Goal: Task Accomplishment & Management: Use online tool/utility

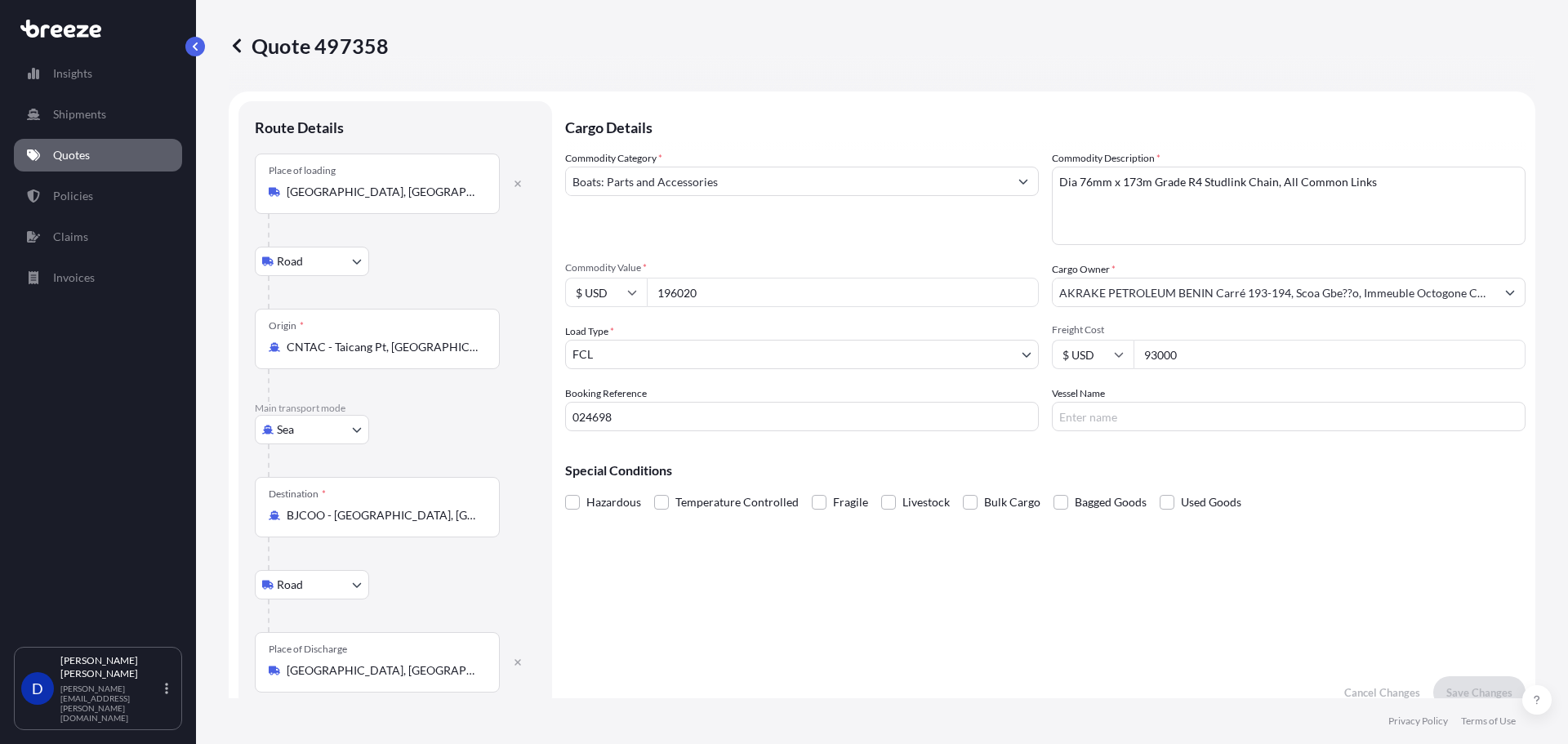
select select "Road"
select select "Sea"
select select "Road"
select select "2"
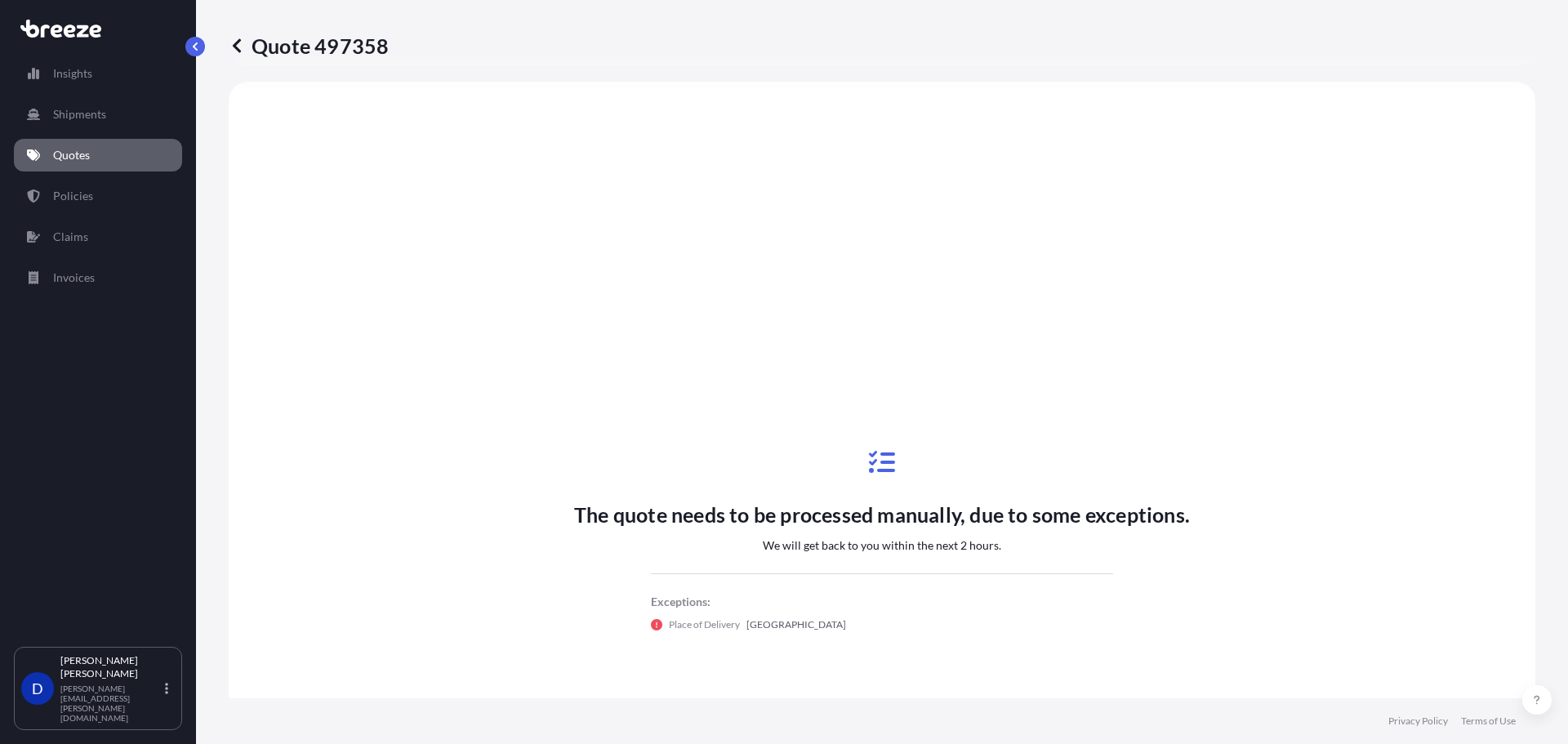
click at [100, 155] on link "Quotes" at bounding box center [98, 155] width 169 height 32
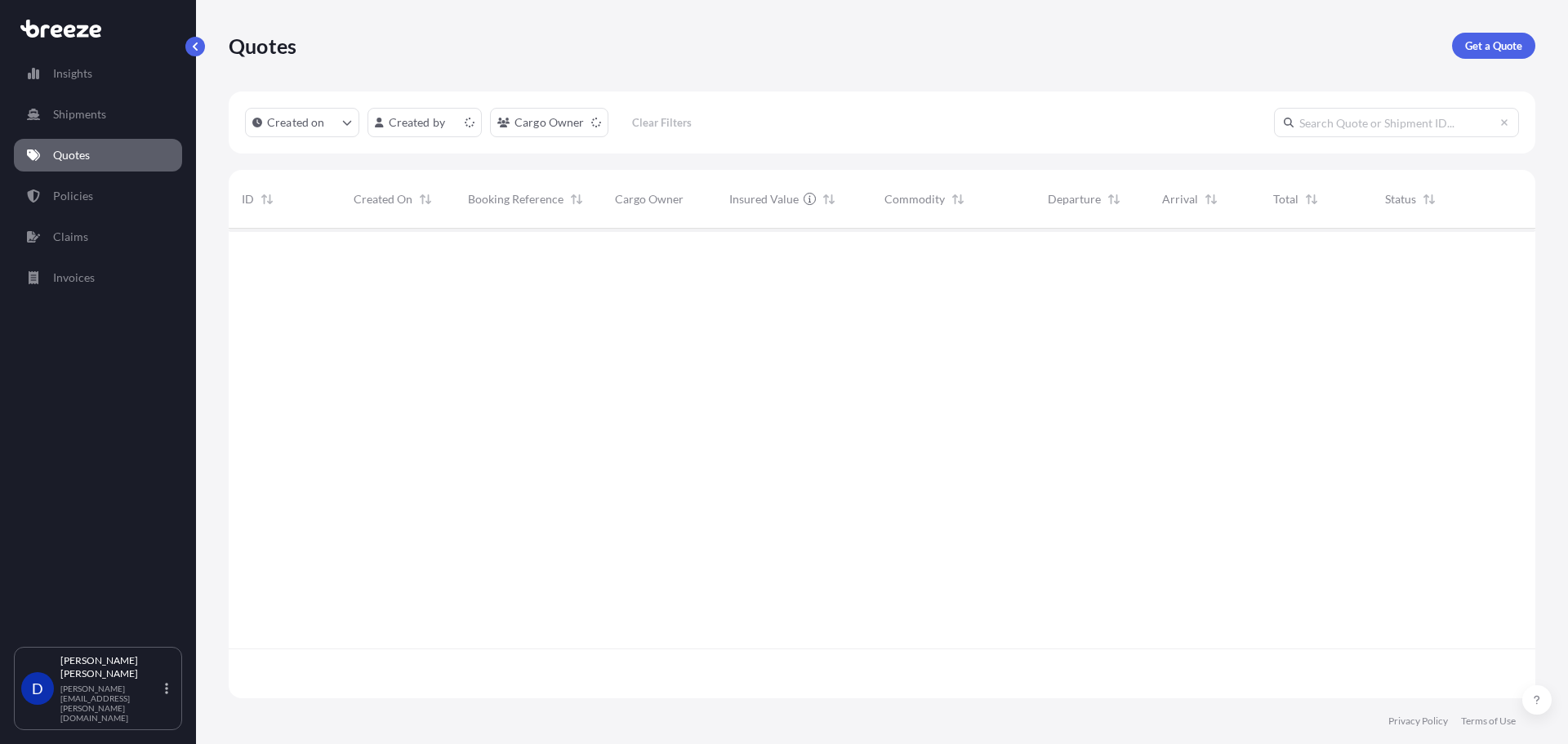
scroll to position [466, 1295]
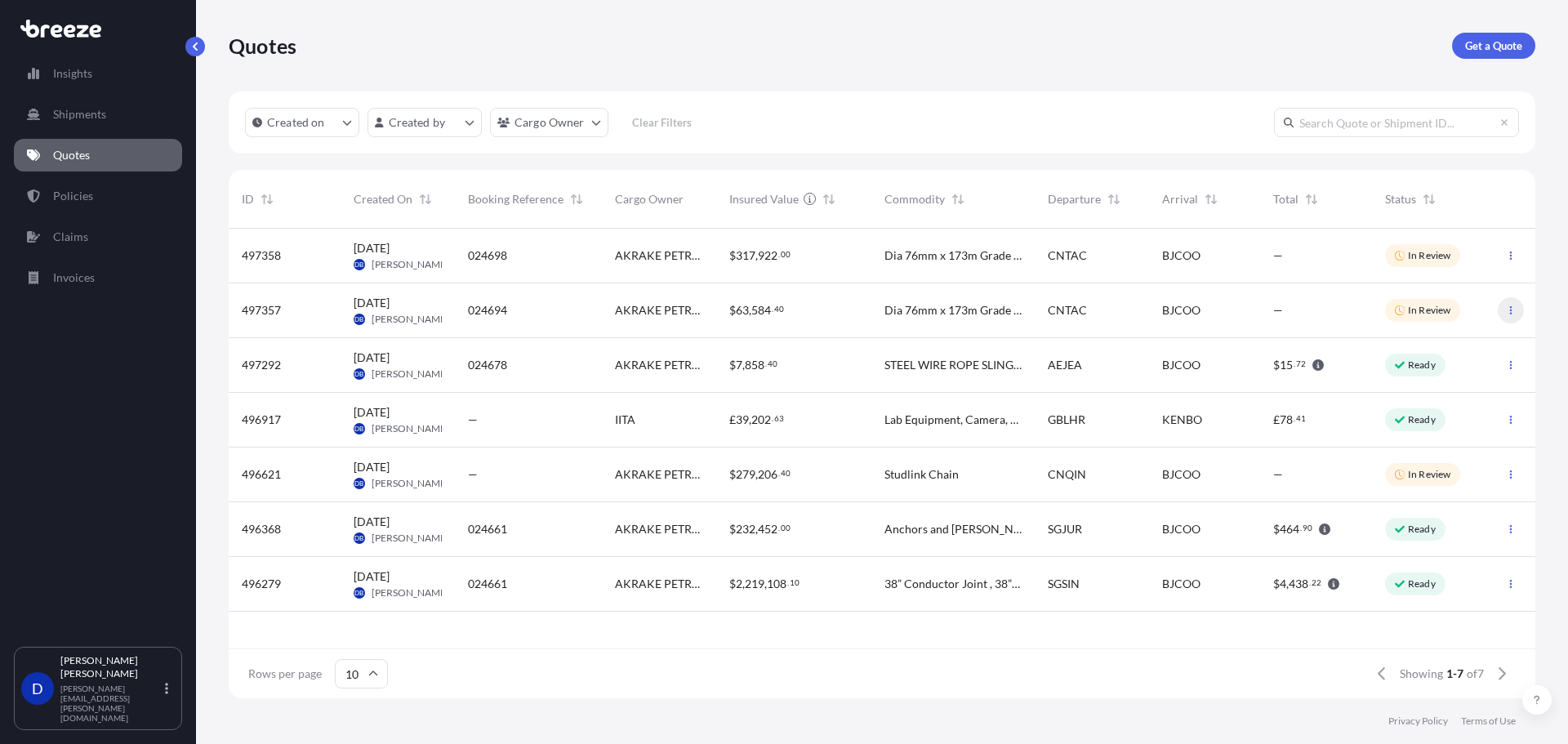
click at [1503, 306] on button "button" at bounding box center [1511, 310] width 26 height 26
click at [1454, 341] on p "Duplicate quote" at bounding box center [1447, 342] width 82 height 17
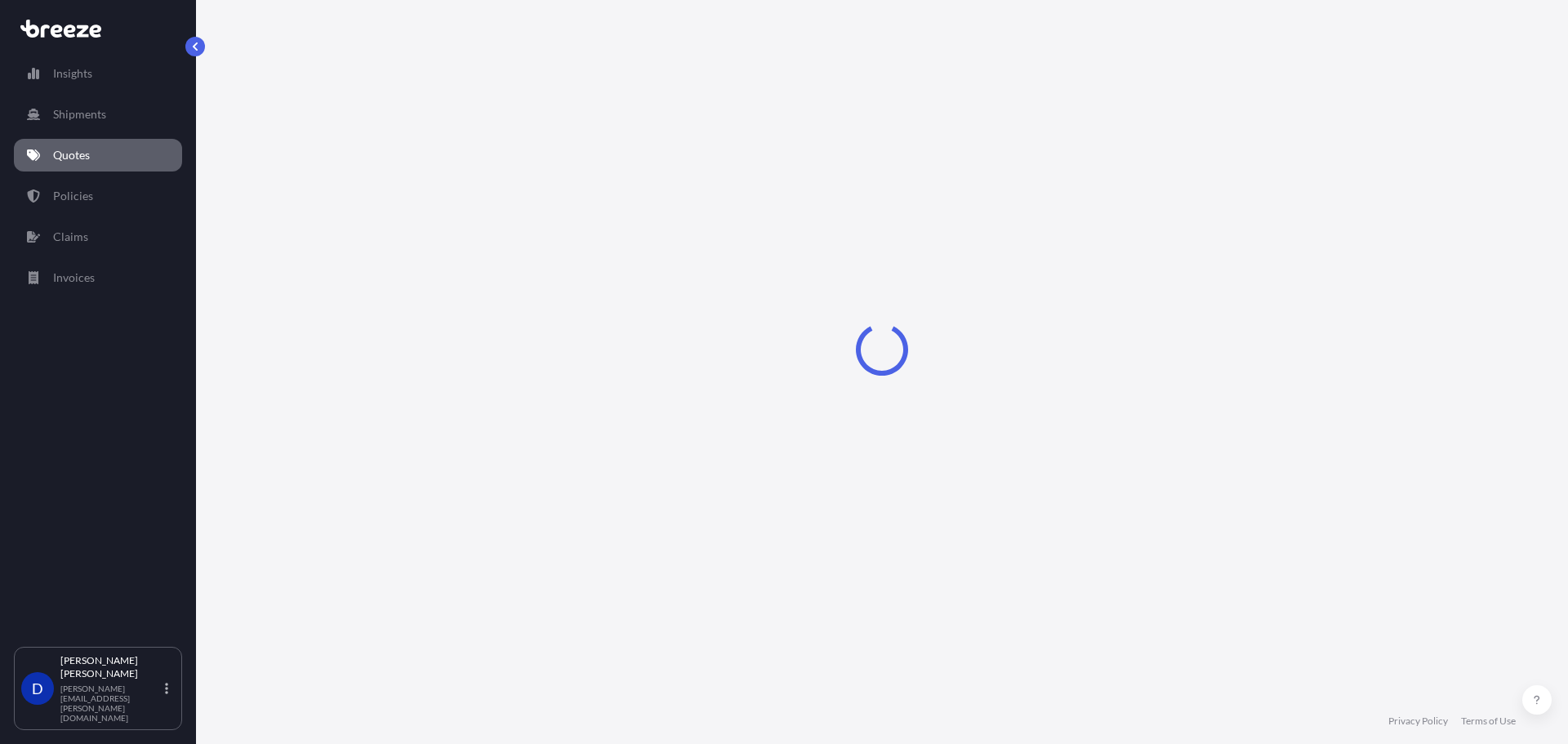
scroll to position [20, 0]
select select "Road"
select select "Sea"
select select "Road"
select select "2"
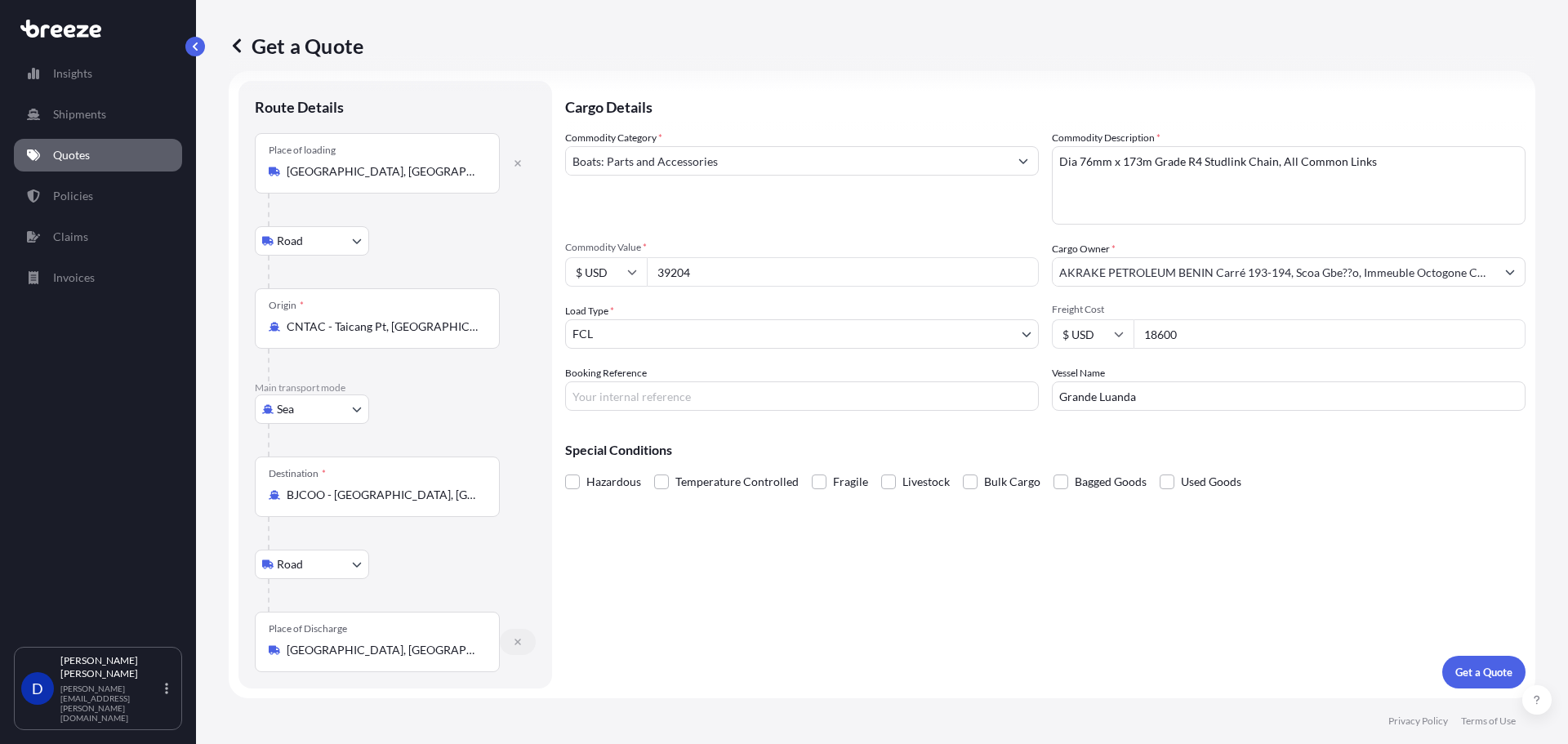
click at [518, 644] on icon "button" at bounding box center [517, 641] width 10 height 10
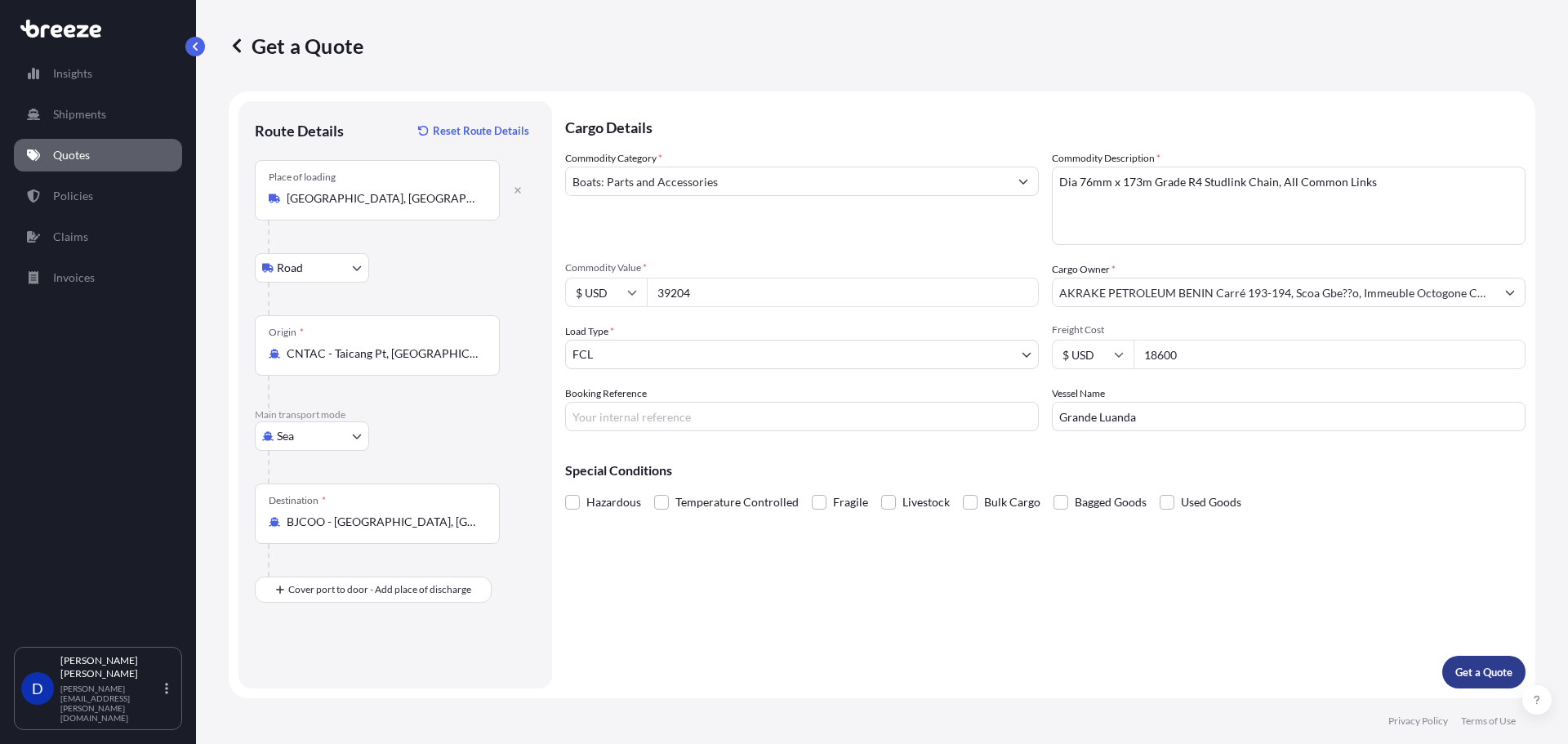
click at [1486, 677] on p "Get a Quote" at bounding box center [1483, 672] width 57 height 17
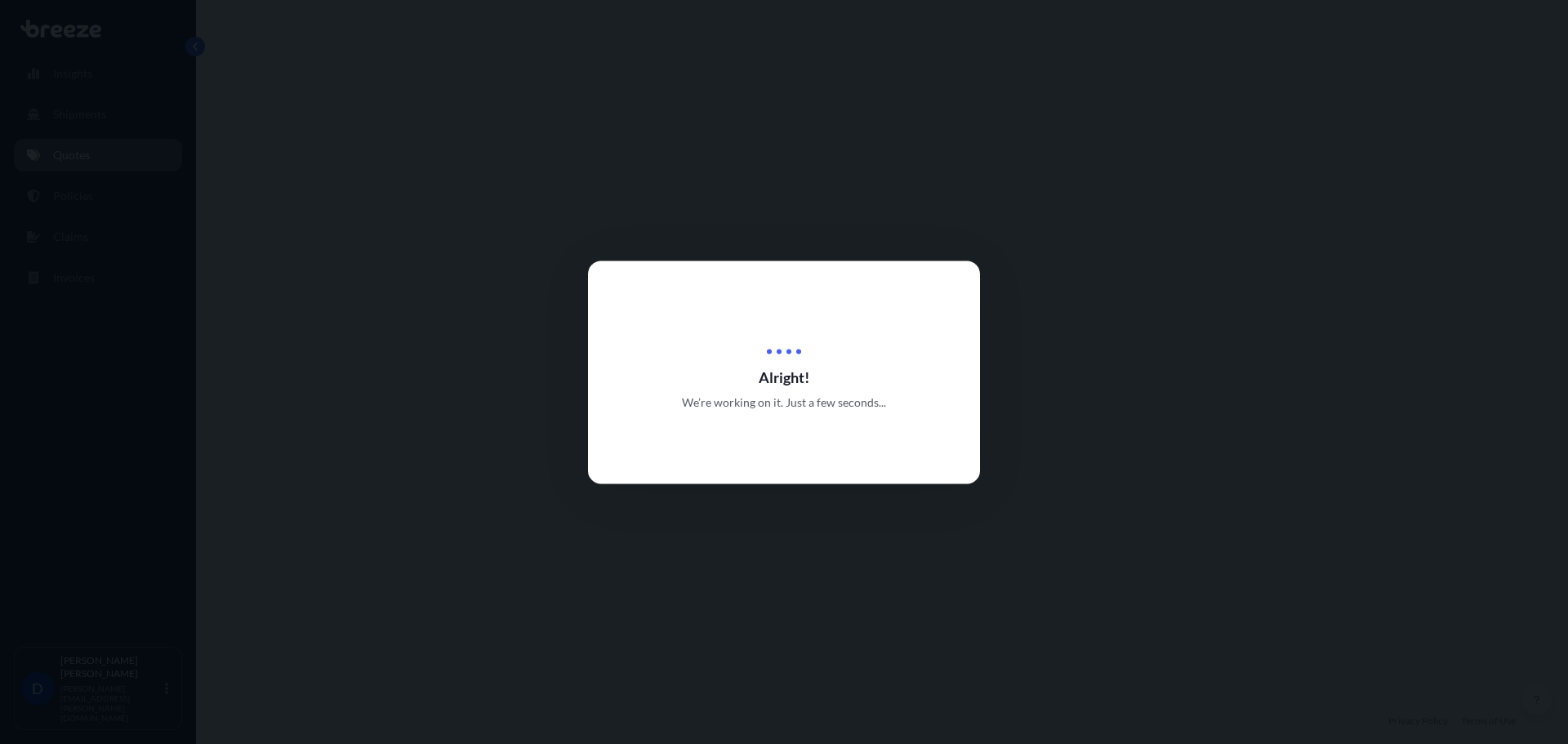
select select "Road"
select select "Sea"
select select "2"
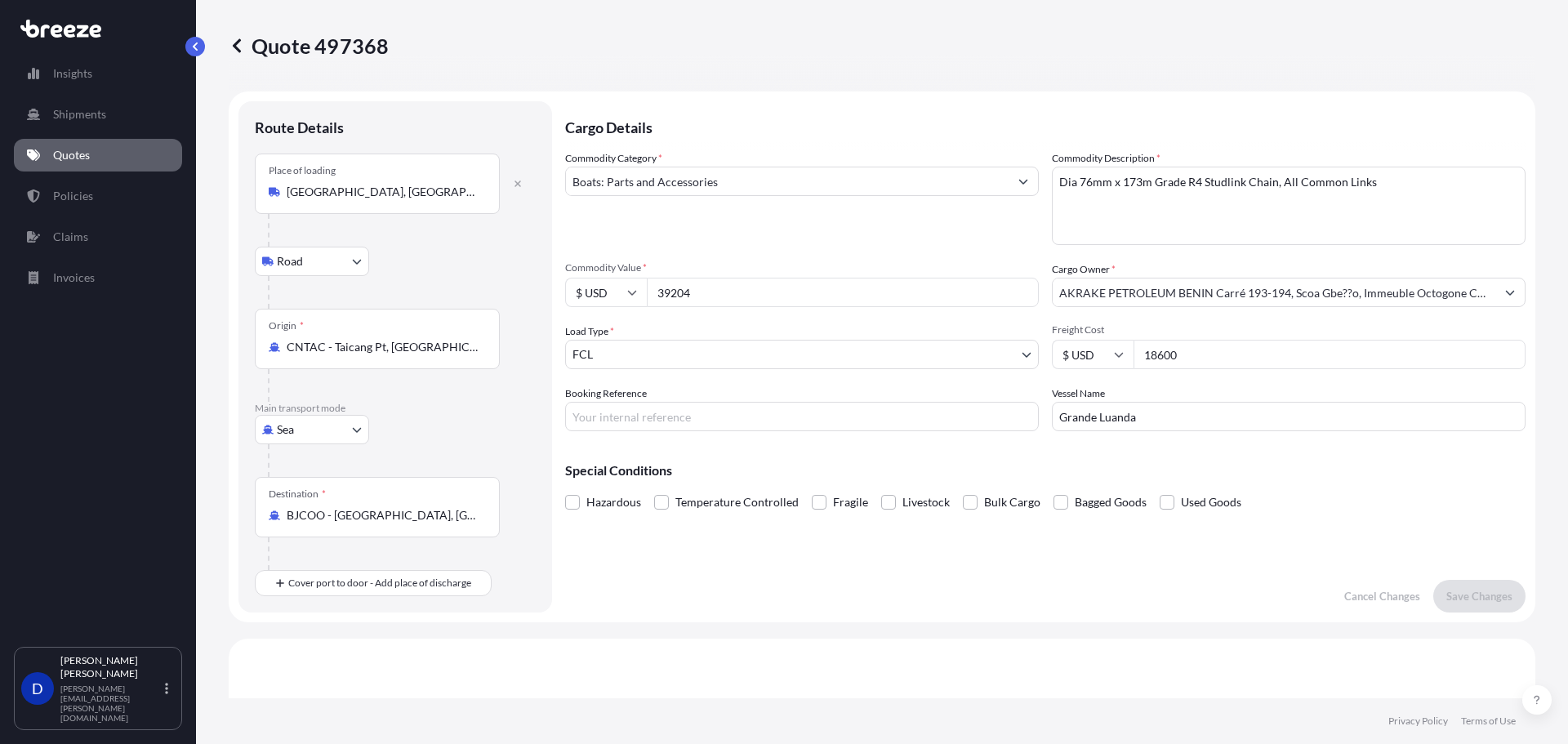
click at [66, 157] on p "Quotes" at bounding box center [72, 155] width 37 height 17
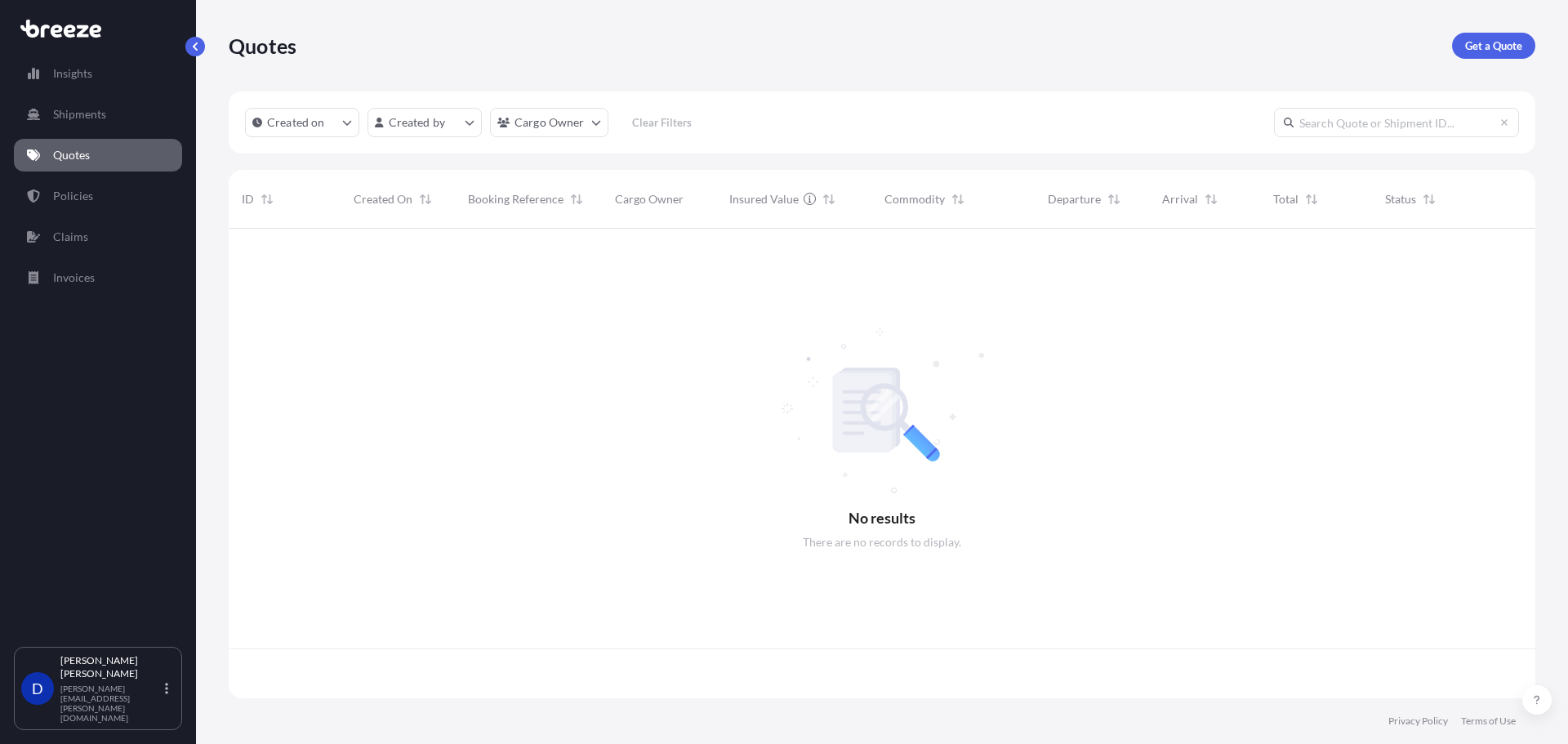
scroll to position [466, 1295]
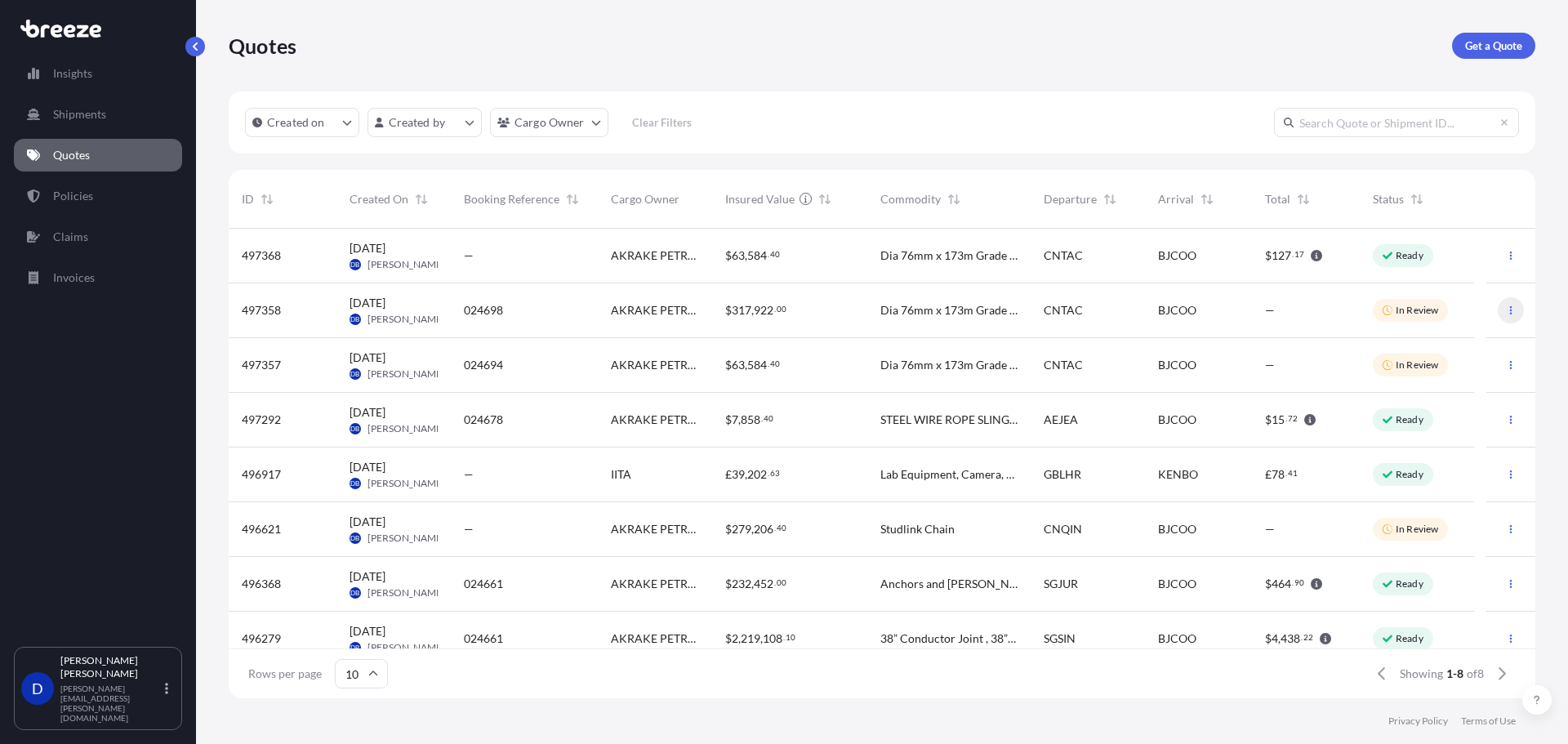
click at [1506, 308] on icon "button" at bounding box center [1510, 310] width 10 height 10
click at [1431, 346] on p "Duplicate quote" at bounding box center [1434, 342] width 82 height 17
select select "Road"
select select "Sea"
select select "Road"
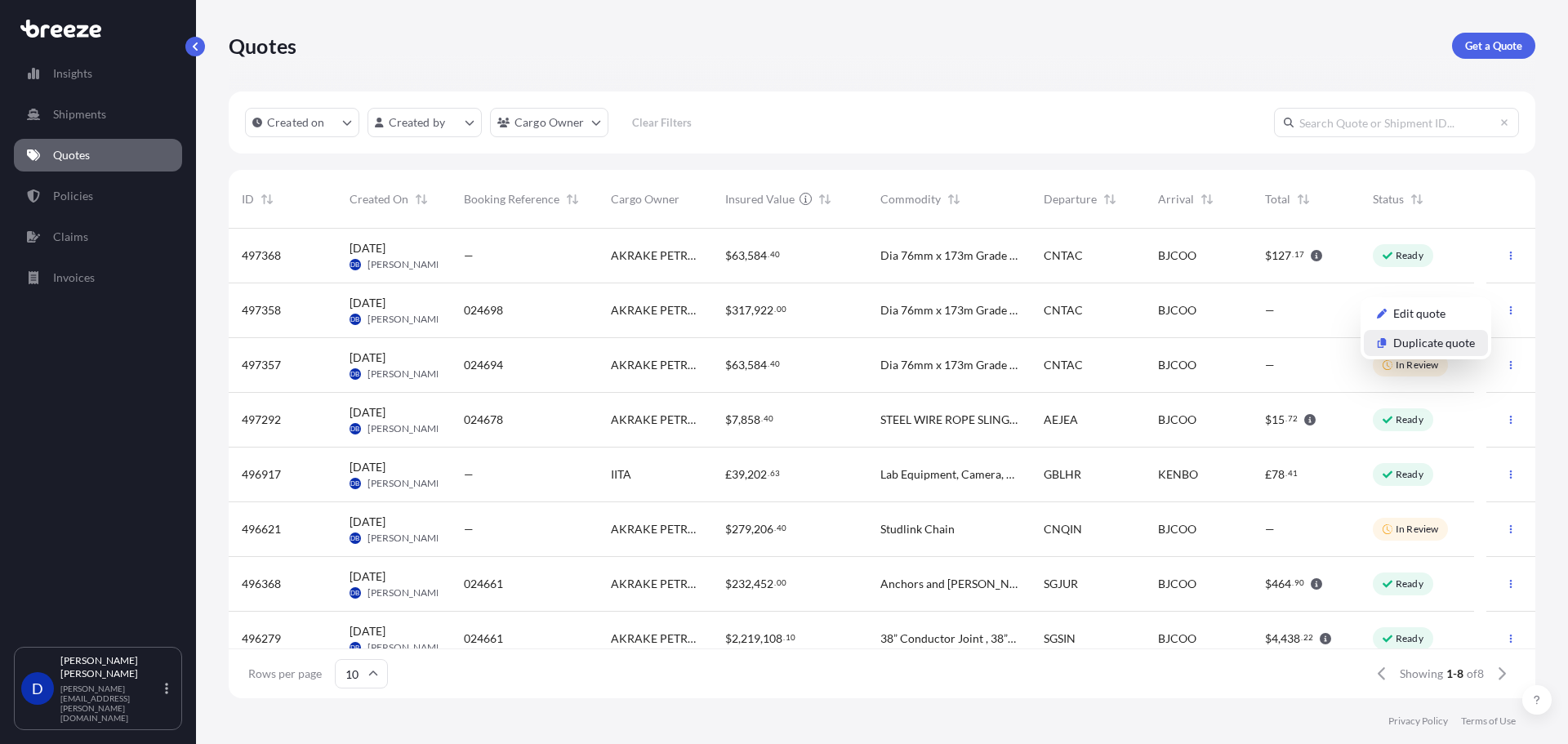
select select "2"
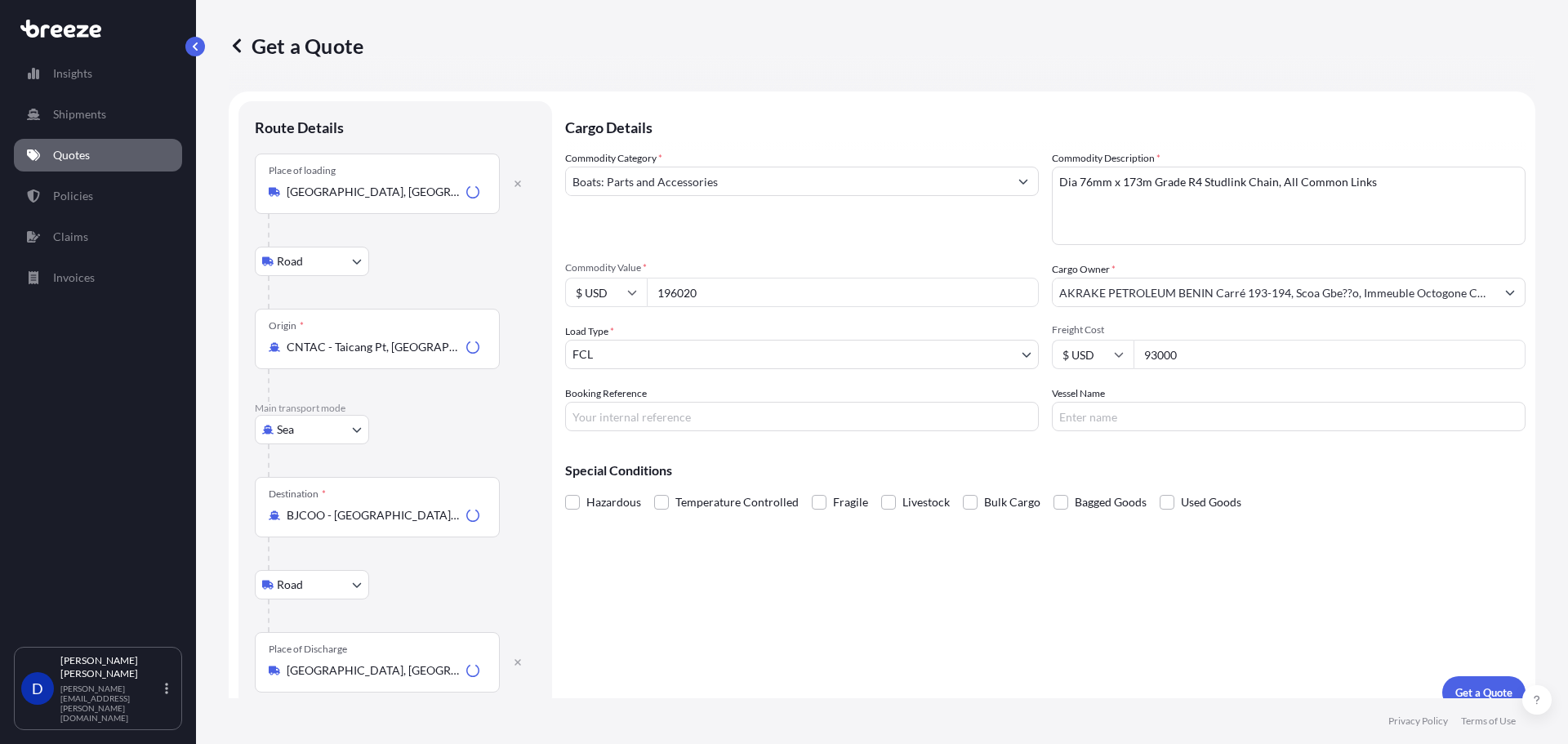
scroll to position [20, 0]
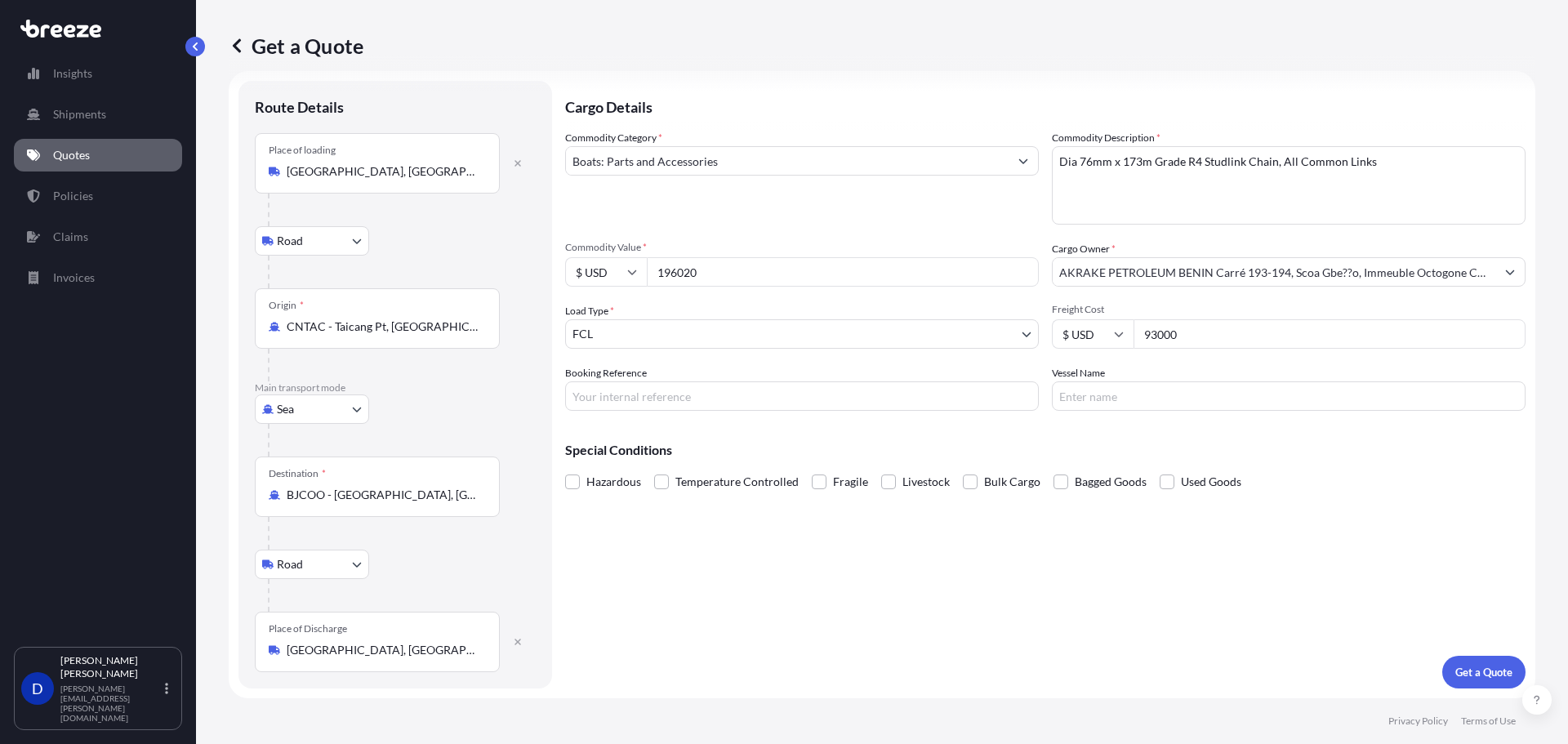
click at [522, 637] on button "button" at bounding box center [517, 642] width 36 height 26
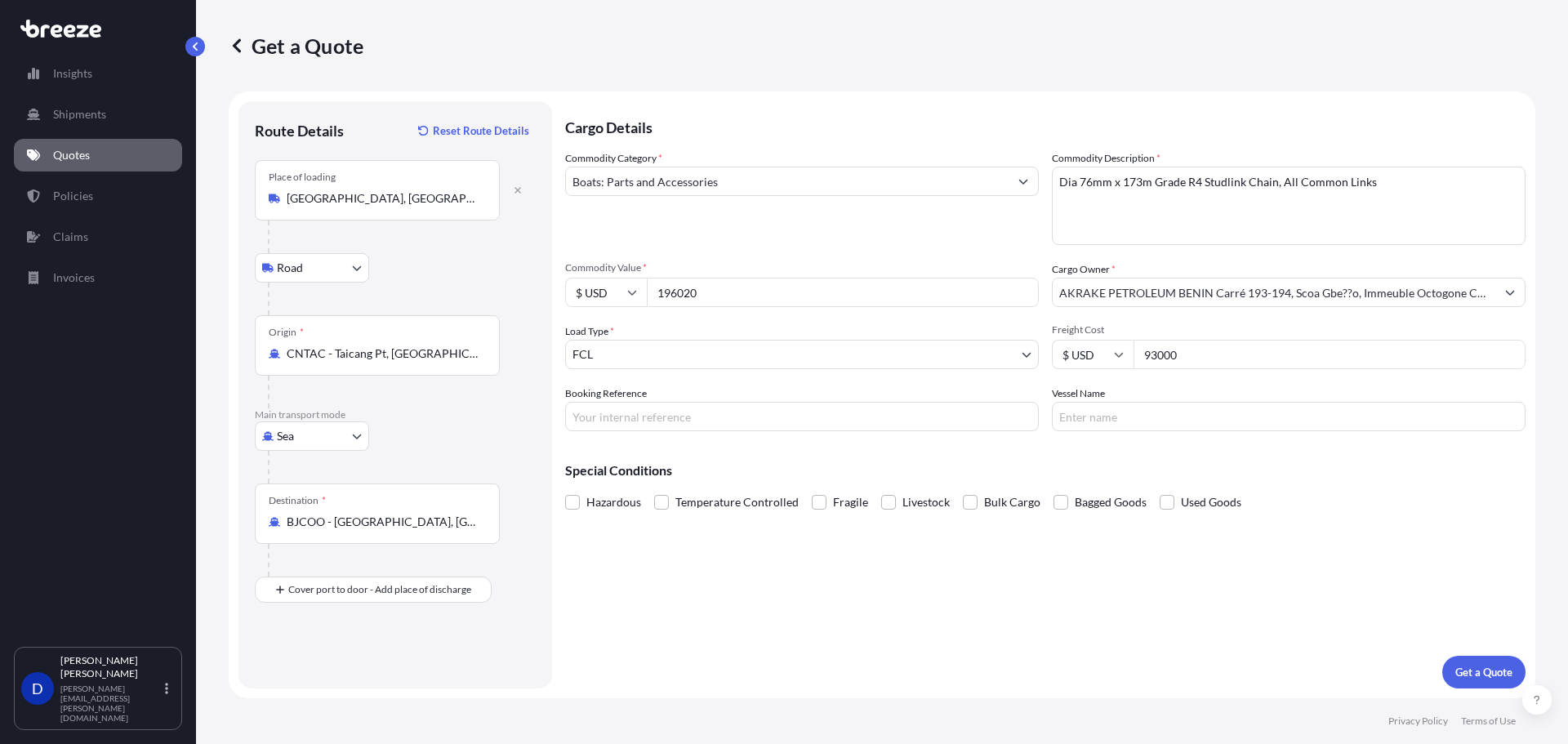
scroll to position [0, 0]
click at [1469, 675] on p "Get a Quote" at bounding box center [1483, 672] width 57 height 17
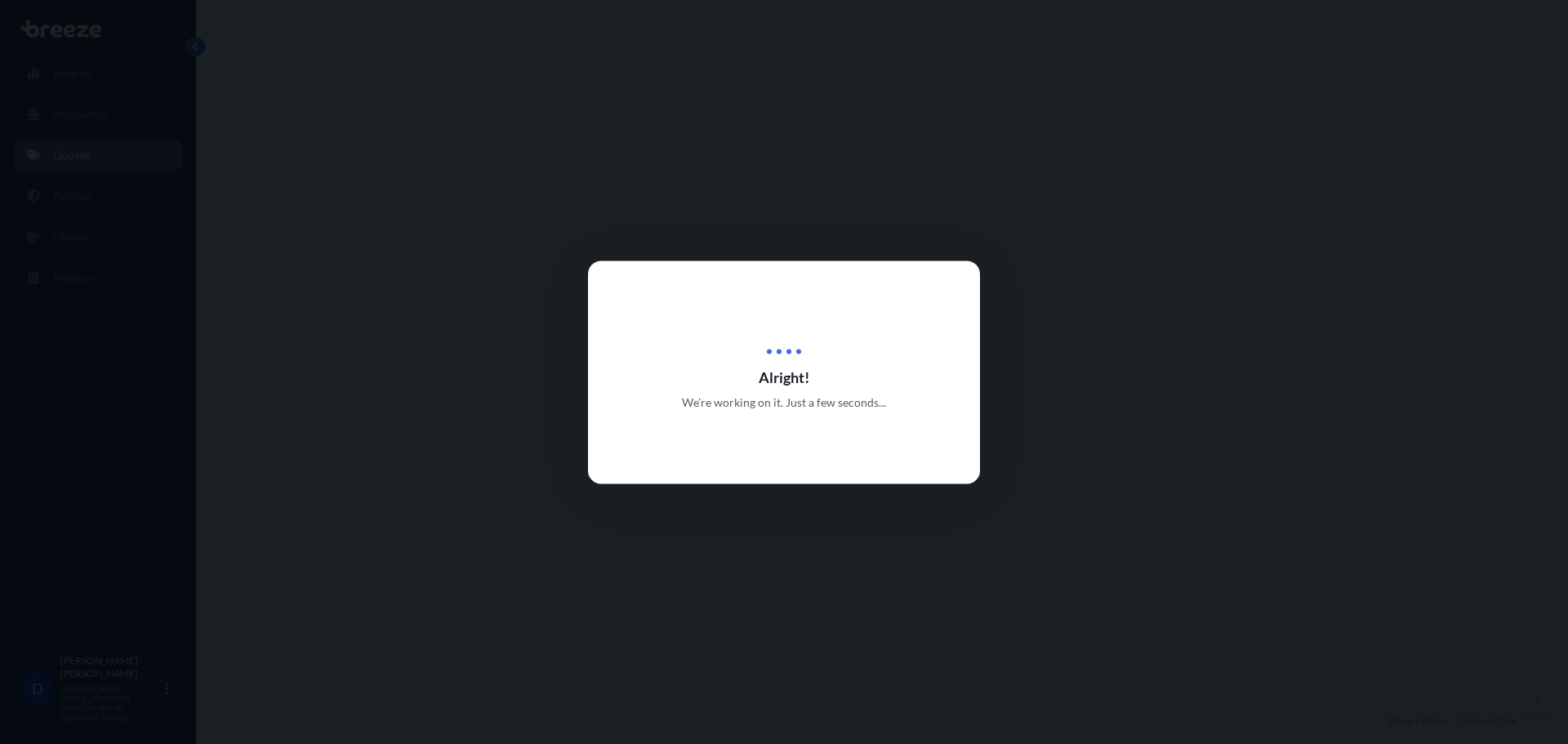
select select "Road"
select select "Sea"
select select "2"
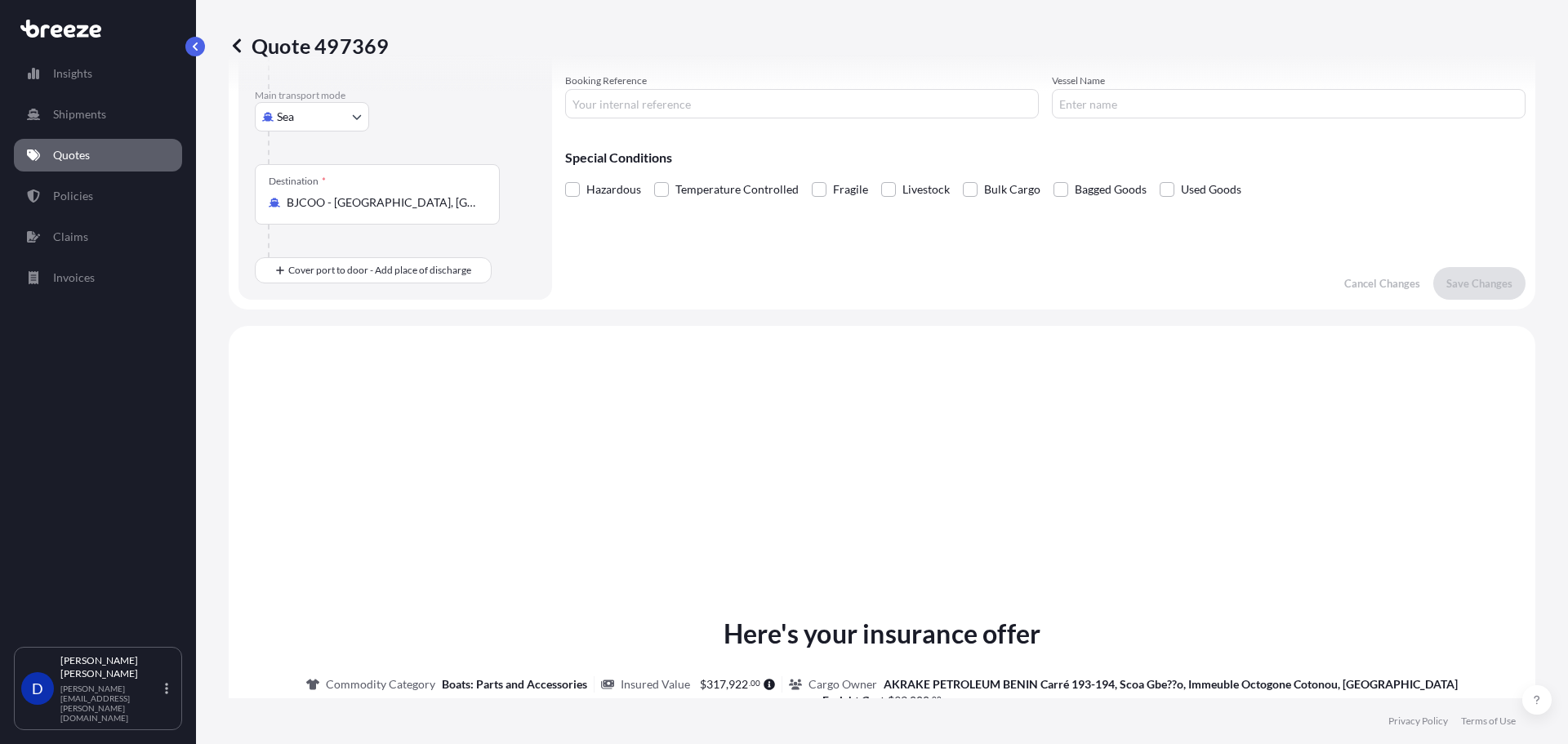
scroll to position [557, 0]
